Goal: Task Accomplishment & Management: Use online tool/utility

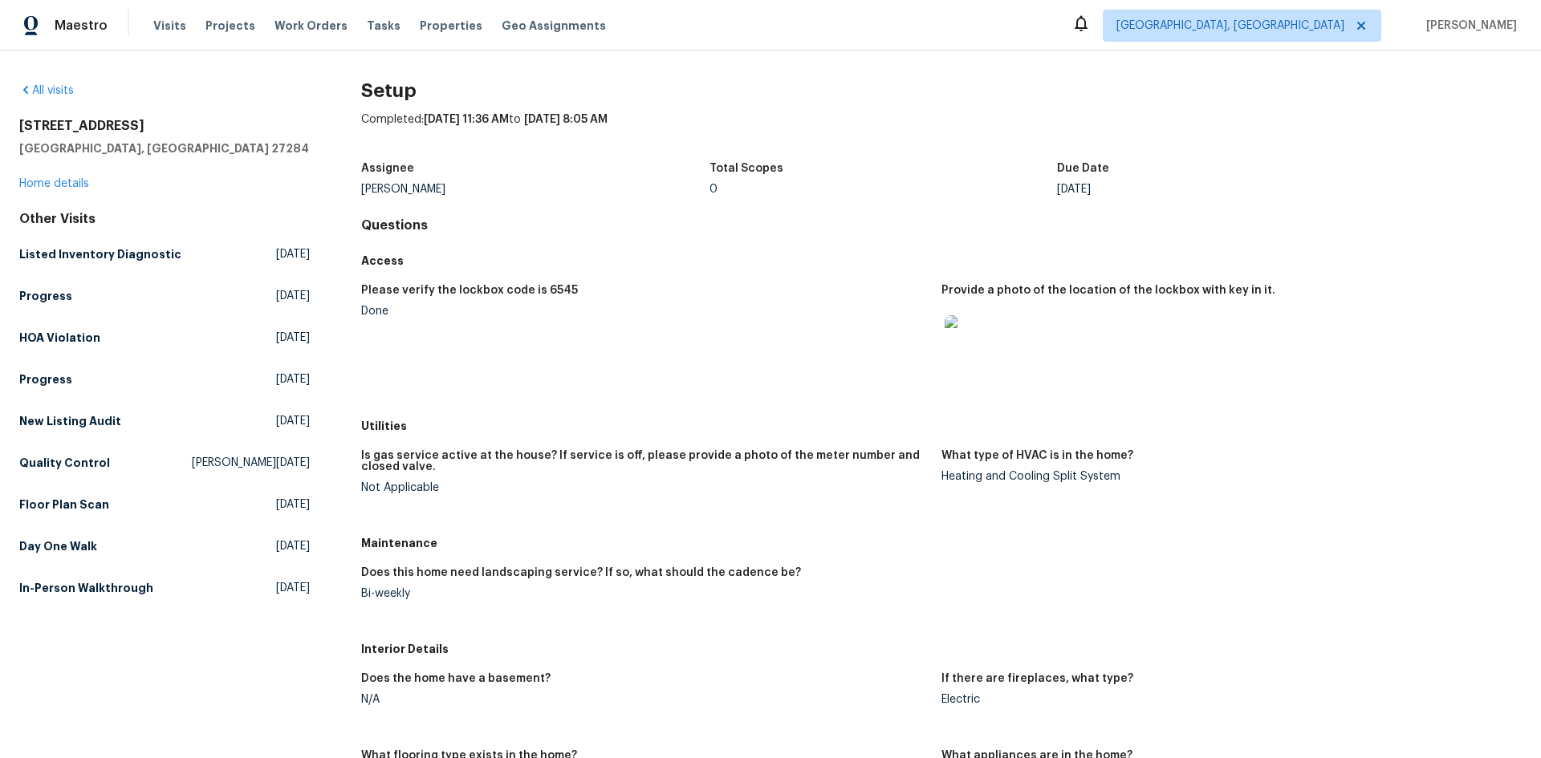
scroll to position [161, 0]
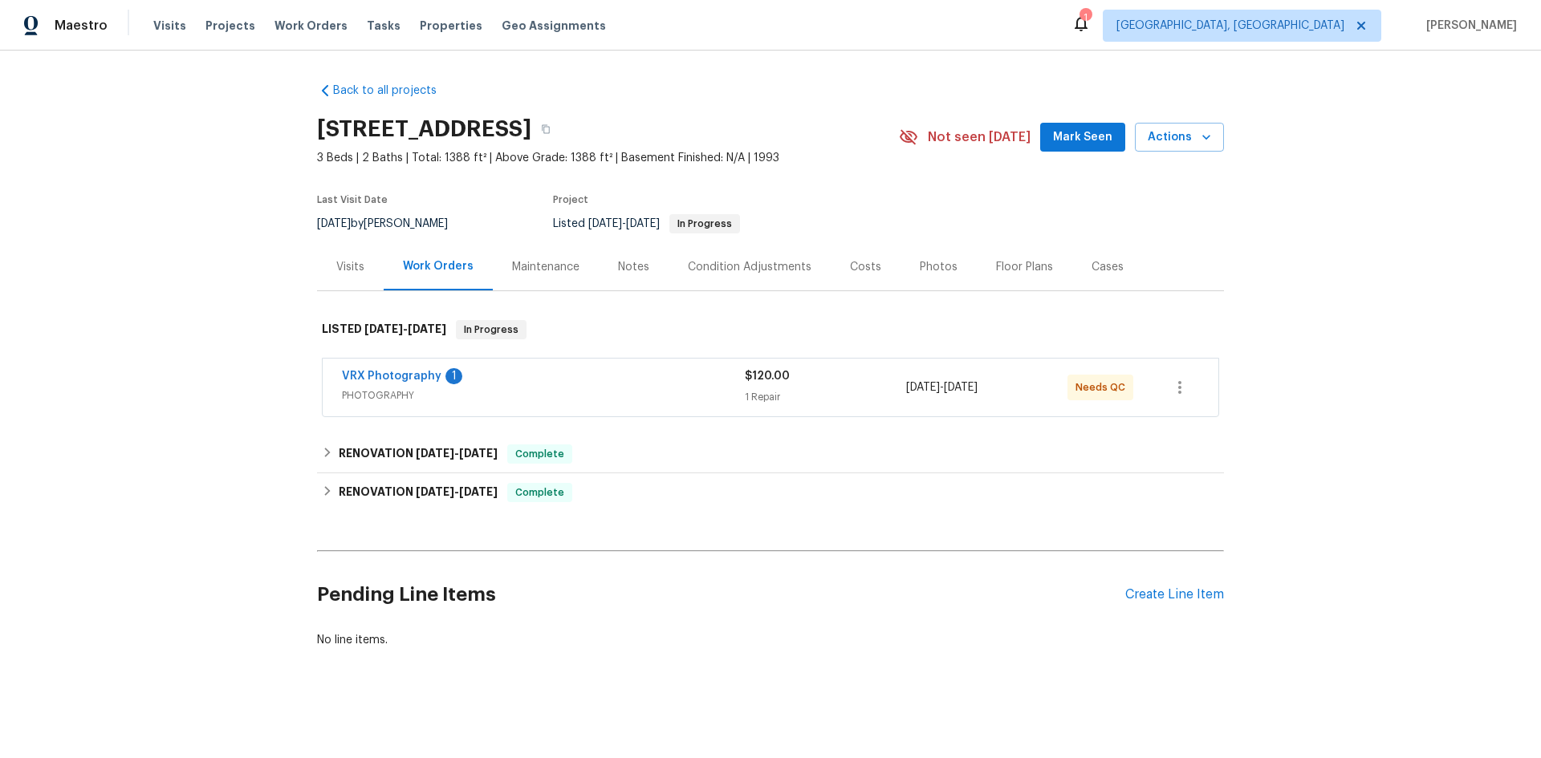
click at [352, 257] on div "Visits" at bounding box center [350, 266] width 67 height 47
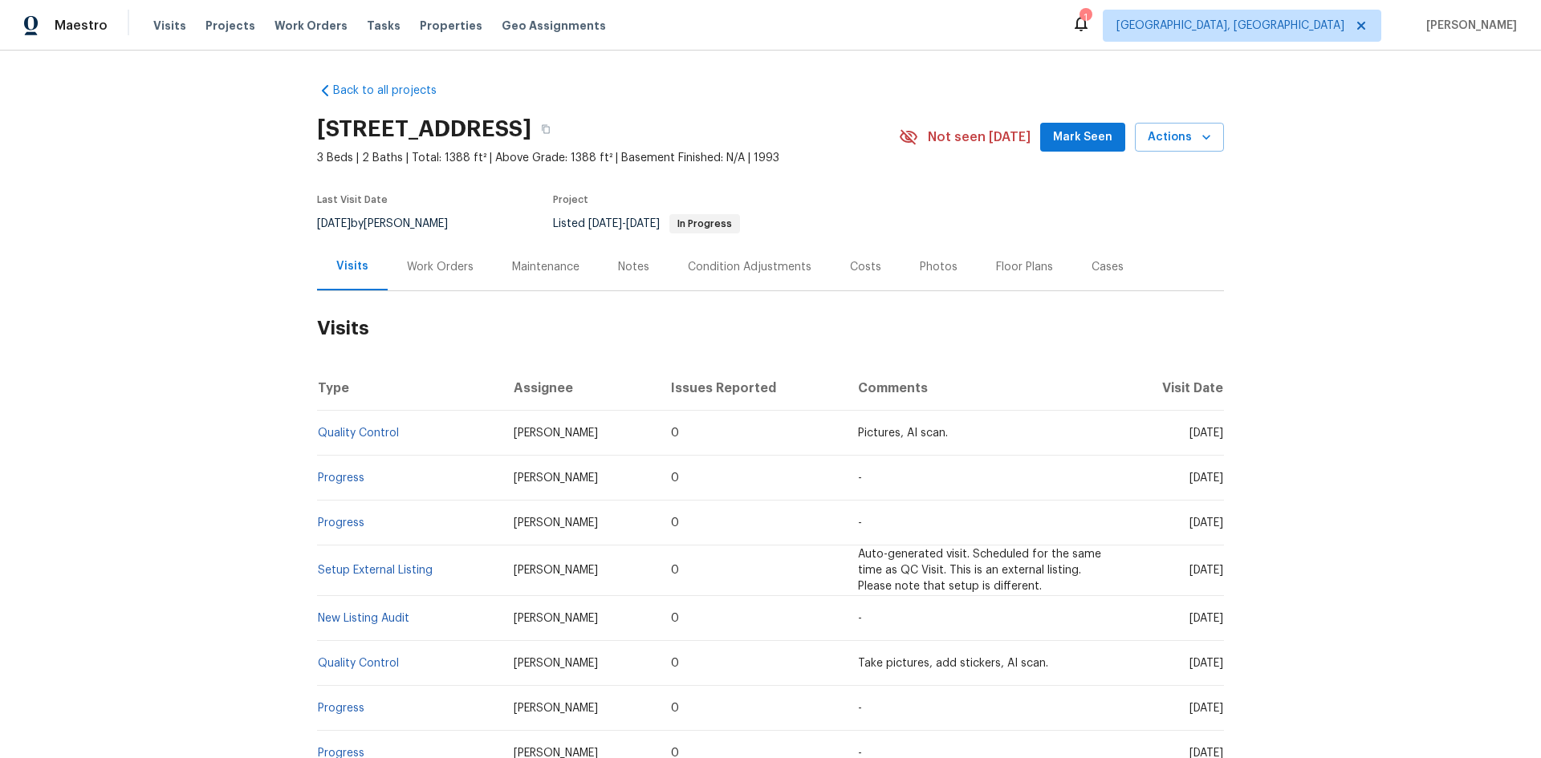
click at [427, 262] on div "Work Orders" at bounding box center [440, 267] width 67 height 16
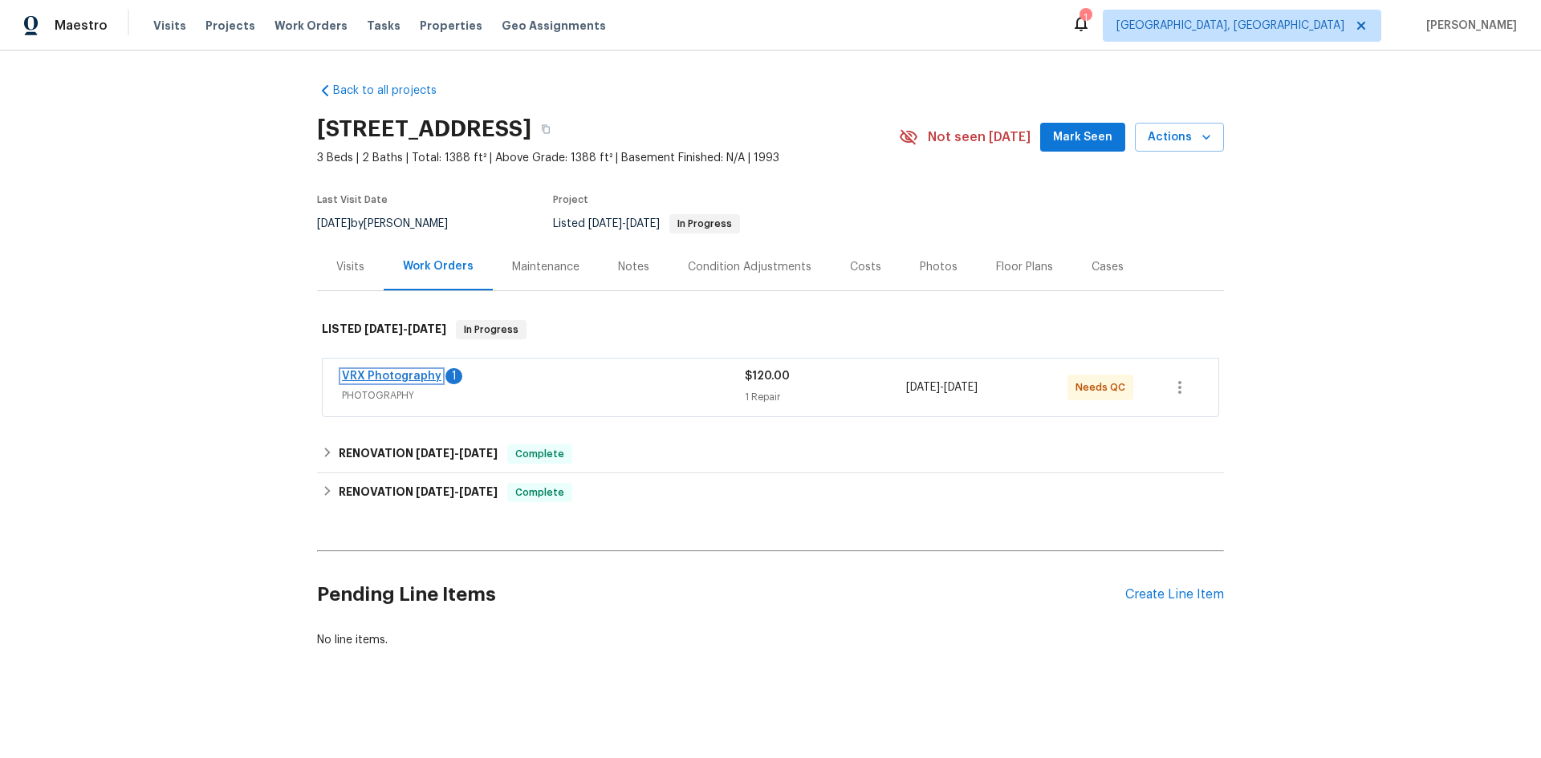
click at [407, 378] on link "VRX Photography" at bounding box center [392, 376] width 100 height 11
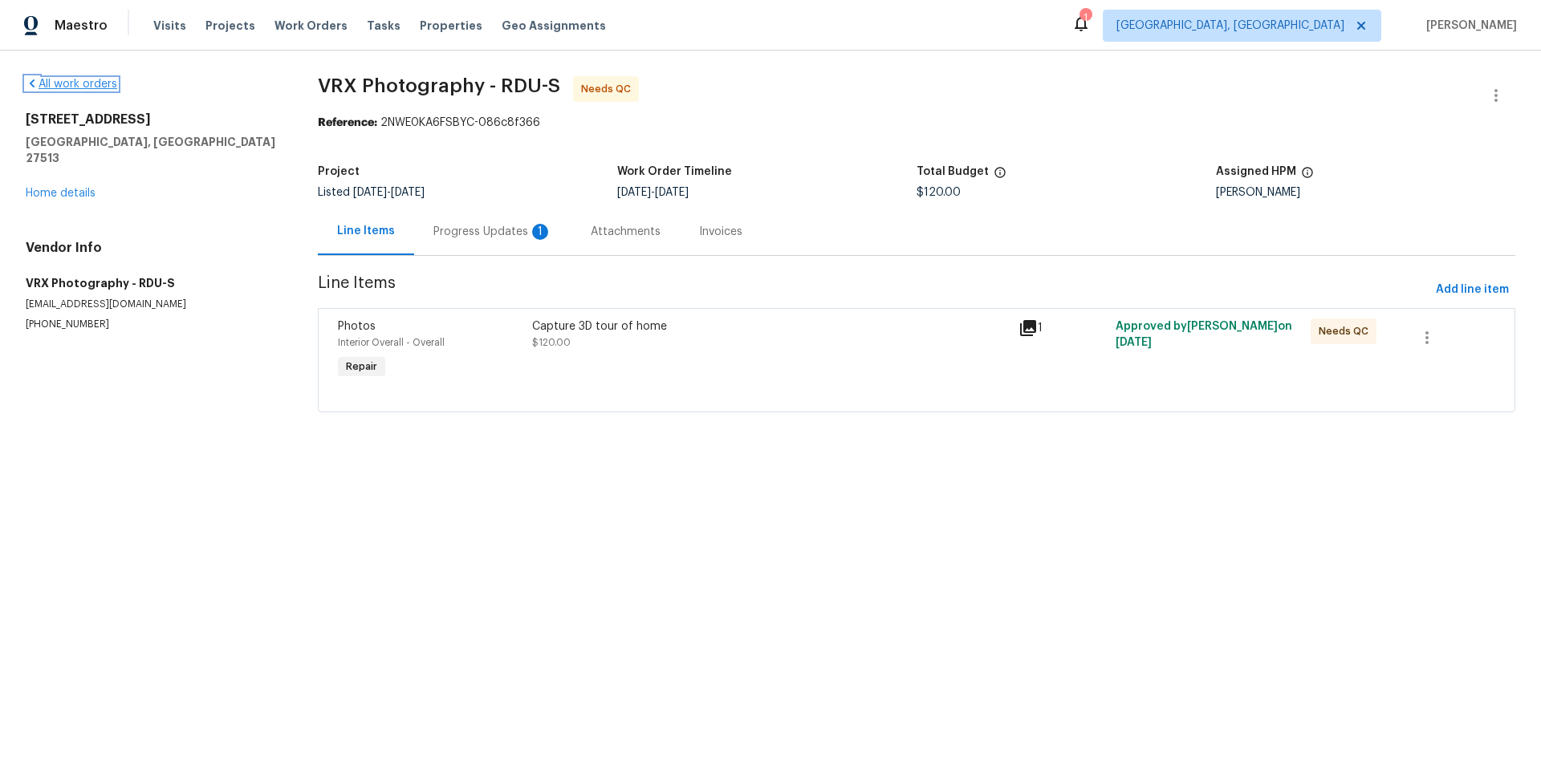
click at [100, 79] on link "All work orders" at bounding box center [71, 84] width 91 height 11
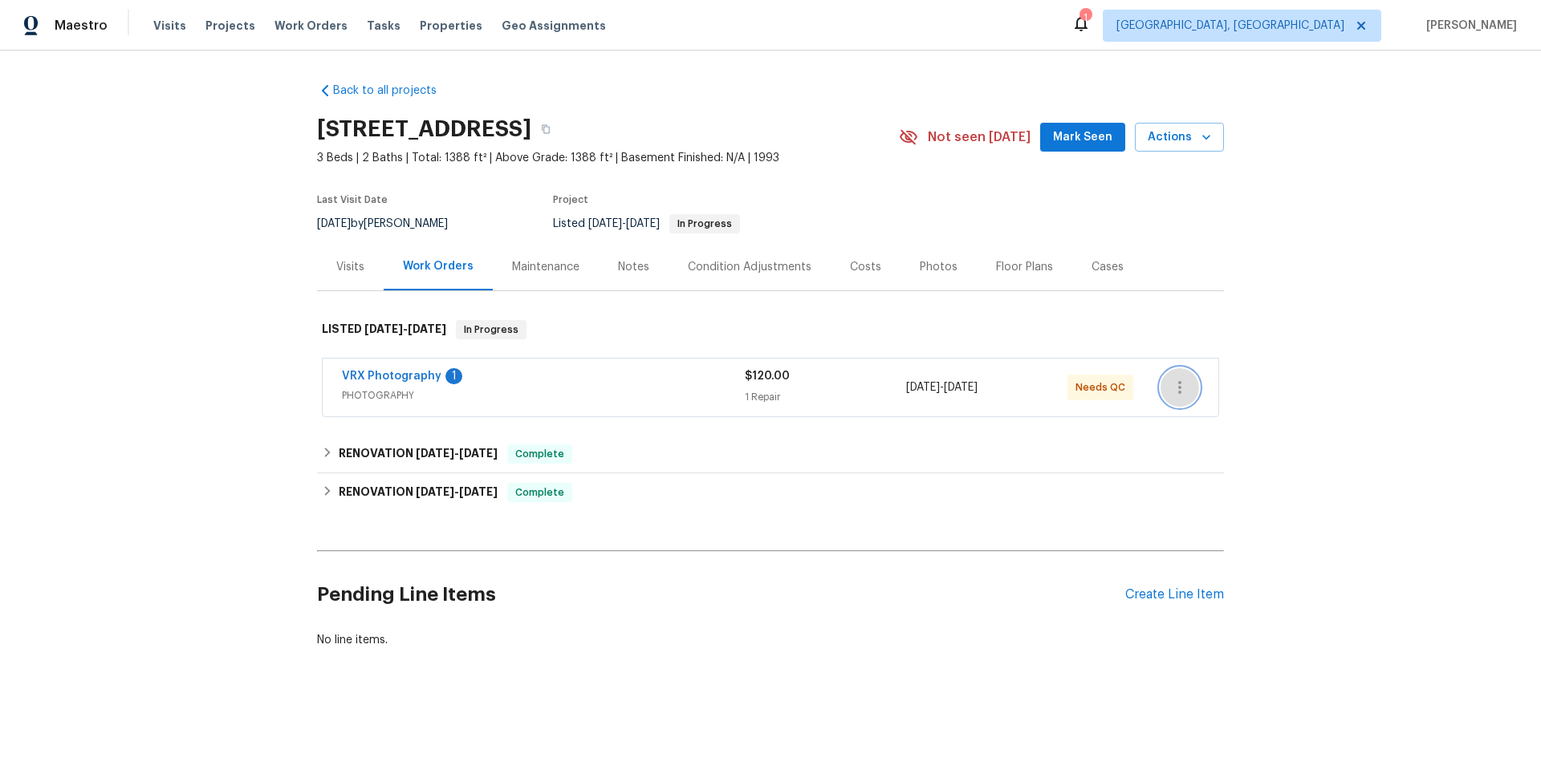
click at [1170, 384] on icon "button" at bounding box center [1179, 387] width 19 height 19
click at [600, 375] on div at bounding box center [770, 379] width 1541 height 758
click at [410, 380] on link "VRX Photography" at bounding box center [392, 376] width 100 height 11
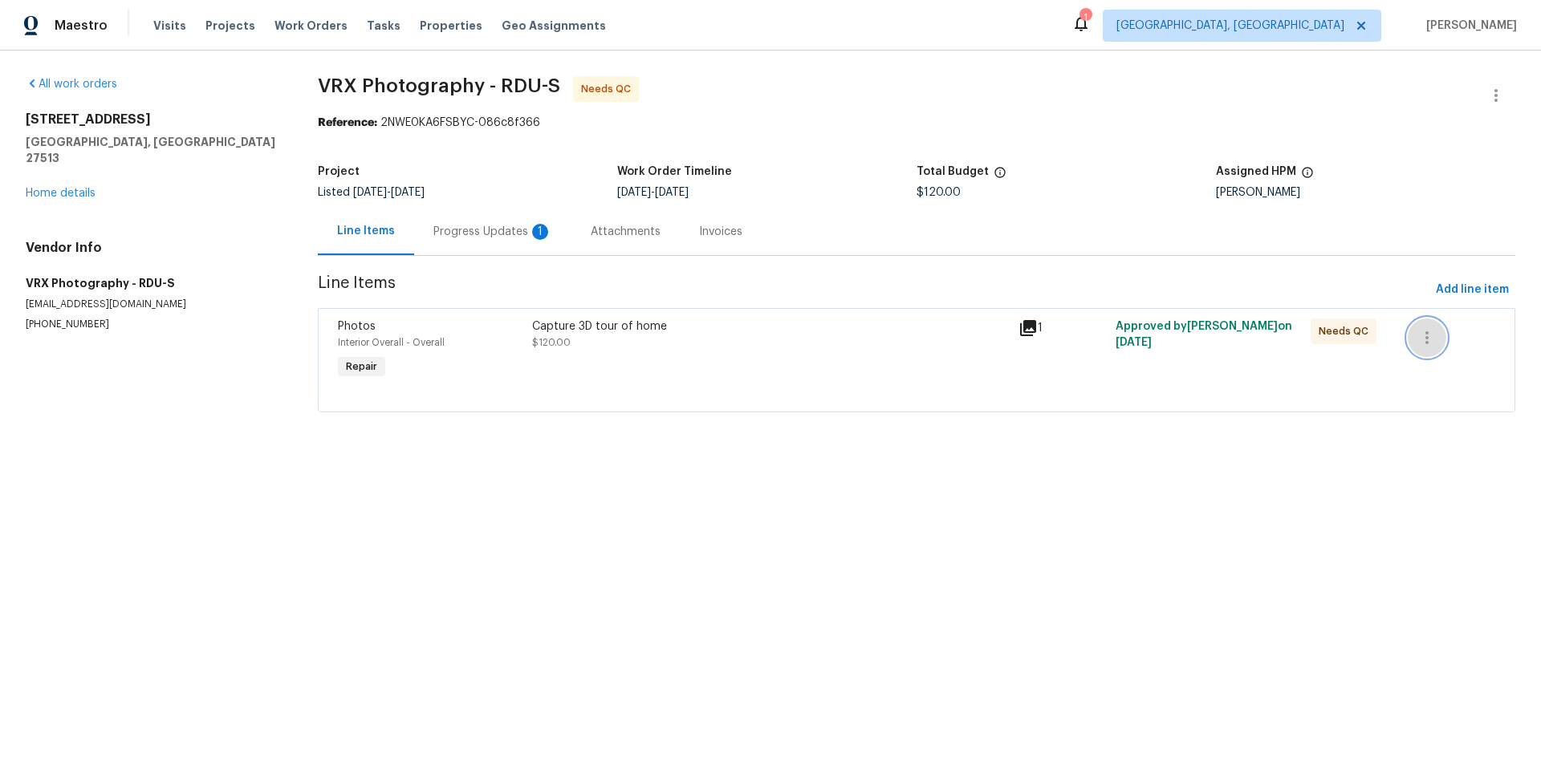
click at [1418, 345] on icon "button" at bounding box center [1426, 337] width 19 height 19
click at [1091, 252] on div at bounding box center [770, 379] width 1541 height 758
